Goal: Information Seeking & Learning: Understand process/instructions

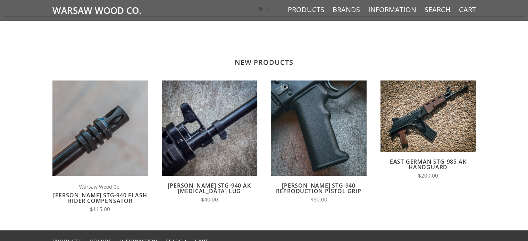
scroll to position [490, 0]
click at [109, 192] on link "[PERSON_NAME] STG-940 Flash Hider Compensator" at bounding box center [100, 198] width 94 height 13
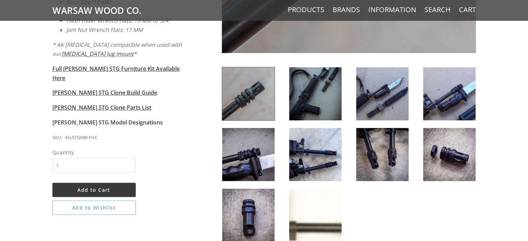
scroll to position [374, 0]
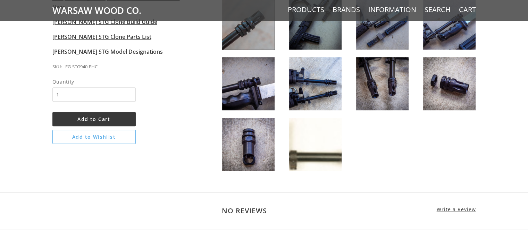
click at [390, 86] on img at bounding box center [382, 83] width 52 height 53
click at [441, 78] on img at bounding box center [449, 83] width 52 height 53
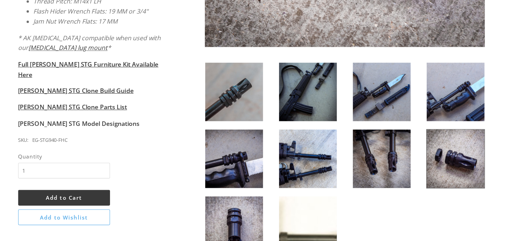
scroll to position [292, 0]
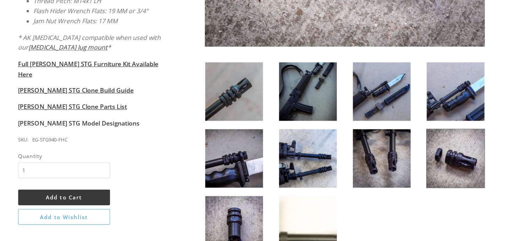
click at [381, 174] on img at bounding box center [382, 166] width 52 height 53
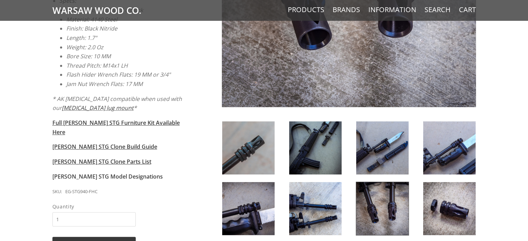
scroll to position [251, 0]
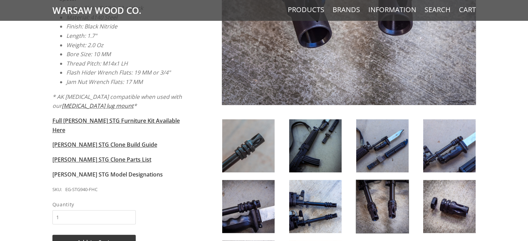
click at [233, 142] on img at bounding box center [248, 145] width 52 height 53
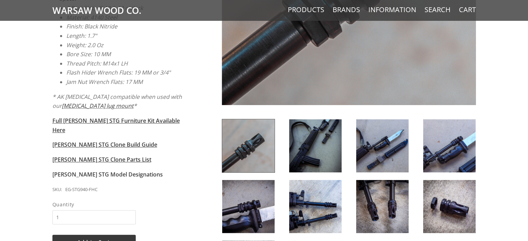
click at [300, 206] on img at bounding box center [315, 206] width 52 height 53
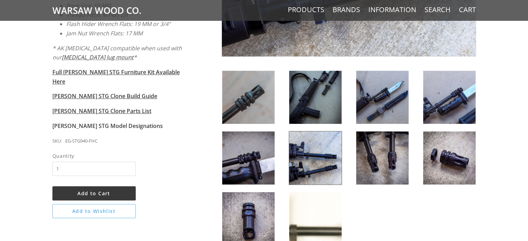
scroll to position [301, 0]
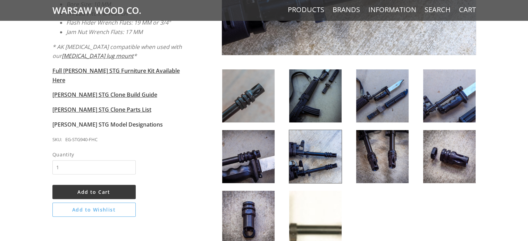
click at [454, 98] on img at bounding box center [449, 95] width 52 height 53
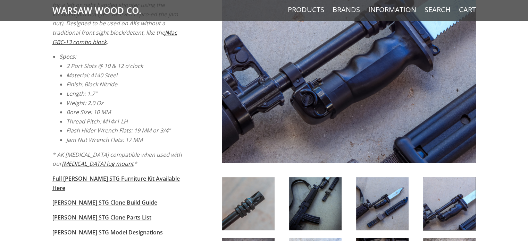
scroll to position [237, 0]
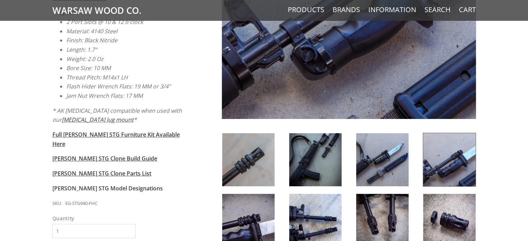
click at [394, 165] on img at bounding box center [382, 159] width 52 height 53
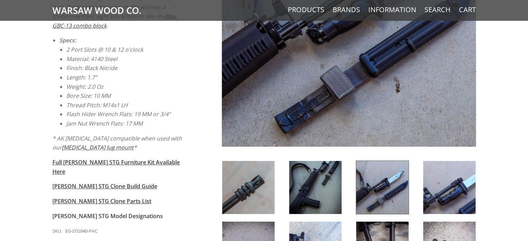
scroll to position [216, 0]
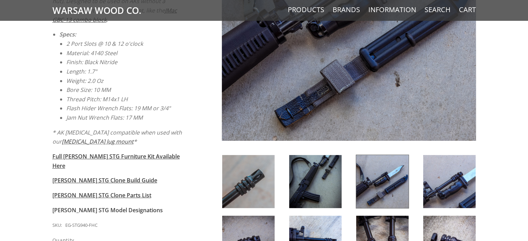
click at [307, 192] on img at bounding box center [315, 181] width 52 height 53
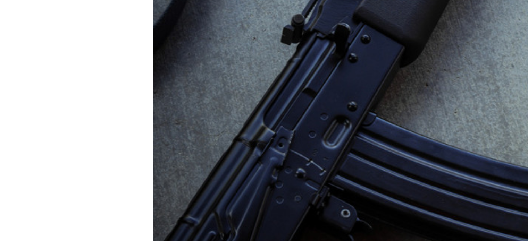
scroll to position [142, 0]
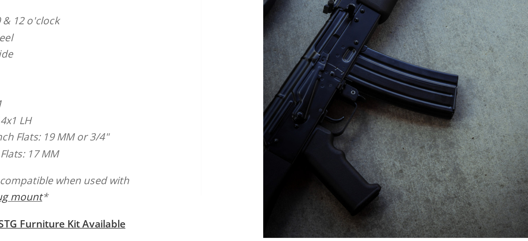
click at [310, 157] on img at bounding box center [349, 99] width 254 height 278
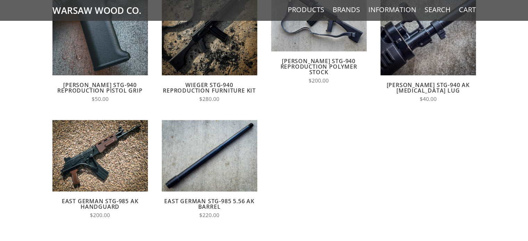
scroll to position [619, 0]
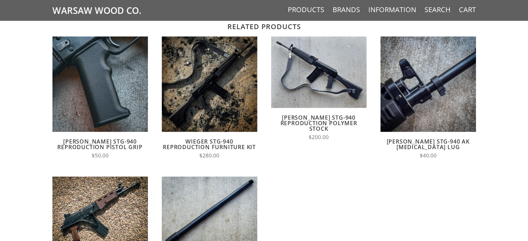
click at [227, 144] on link "Wieger STG-940 Reproduction Furniture Kit" at bounding box center [209, 144] width 93 height 13
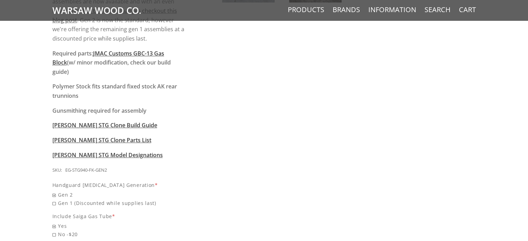
scroll to position [604, 0]
click at [135, 199] on span "Gen 1 (Discounted while supplies last)" at bounding box center [118, 203] width 133 height 8
click at [135, 199] on input "Gen 1 (Discounted while supplies last)" at bounding box center [100, 199] width 97 height 0
radio input "true"
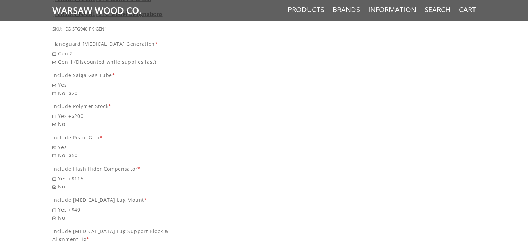
scroll to position [746, 0]
click at [75, 174] on span "Yes +$115" at bounding box center [118, 178] width 133 height 8
click at [75, 174] on input "Yes +$115" at bounding box center [100, 174] width 97 height 0
radio input "true"
click at [62, 205] on span "Yes +$40" at bounding box center [118, 209] width 133 height 8
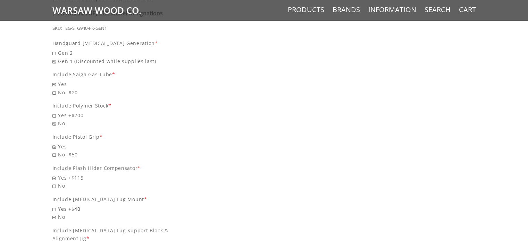
click at [62, 205] on input "Yes +$40" at bounding box center [100, 205] width 97 height 0
radio input "true"
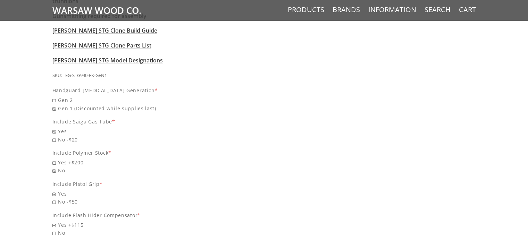
scroll to position [691, 0]
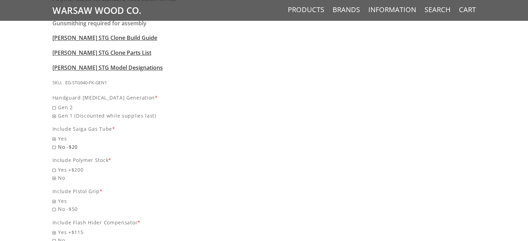
click at [67, 143] on span "No -$20" at bounding box center [118, 147] width 133 height 8
click at [67, 143] on input "No -$20" at bounding box center [100, 143] width 97 height 0
radio input "true"
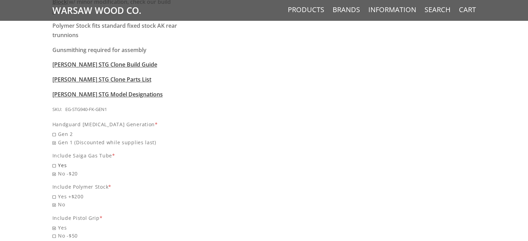
scroll to position [663, 0]
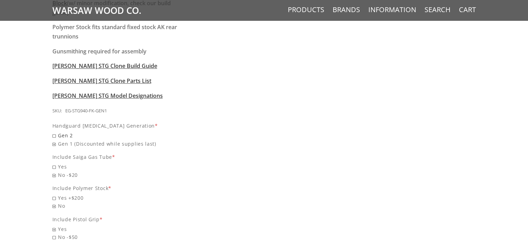
click at [69, 132] on span "Gen 2" at bounding box center [118, 136] width 133 height 8
click at [69, 132] on input "Gen 2" at bounding box center [100, 132] width 97 height 0
radio input "true"
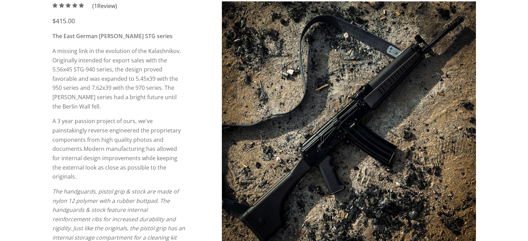
scroll to position [0, 0]
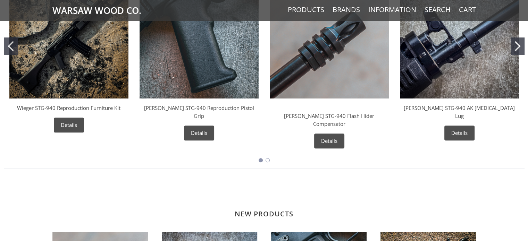
scroll to position [340, 0]
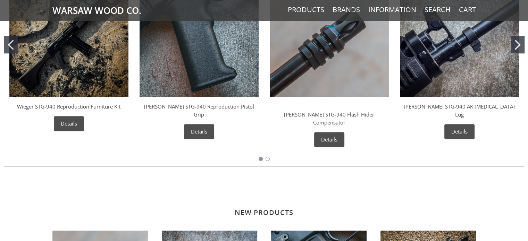
click at [102, 74] on img "Wieger STG-940 Reproduction Furniture Kit" at bounding box center [68, 37] width 119 height 119
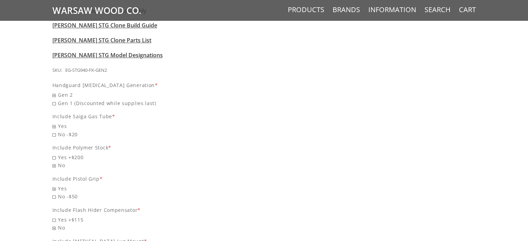
scroll to position [639, 0]
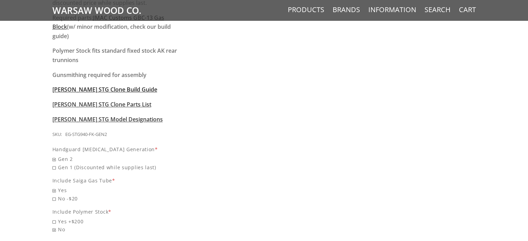
click at [124, 86] on span "[PERSON_NAME] STG Clone Build Guide" at bounding box center [104, 90] width 105 height 8
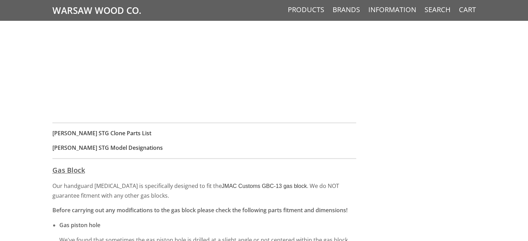
scroll to position [626, 0]
click at [102, 130] on strong "[PERSON_NAME] STG Clone Parts List" at bounding box center [101, 134] width 99 height 8
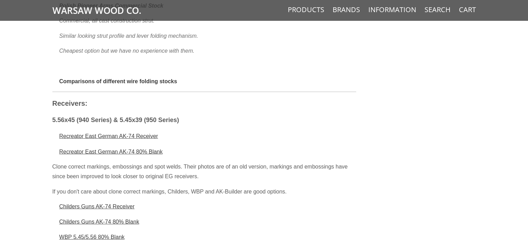
scroll to position [819, 0]
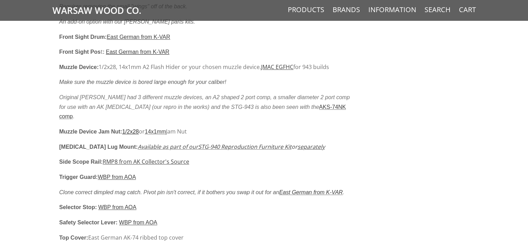
click at [133, 129] on u "1/2x28" at bounding box center [130, 132] width 17 height 6
